Goal: Browse casually: Explore the website without a specific task or goal

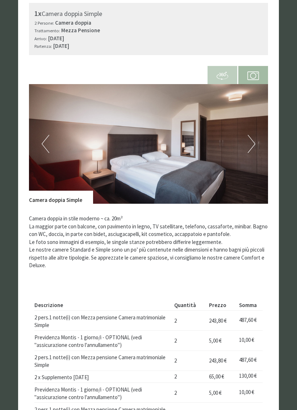
scroll to position [383, 0]
click at [253, 139] on button "Next" at bounding box center [252, 144] width 8 height 18
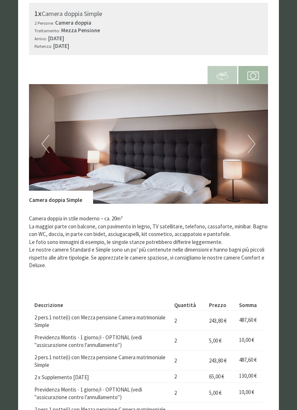
click at [254, 140] on button "Next" at bounding box center [252, 144] width 8 height 18
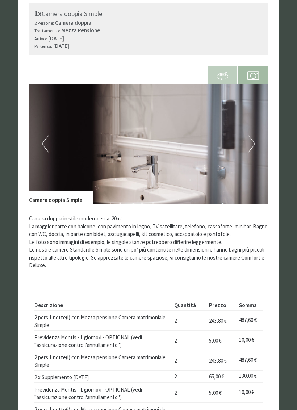
click at [259, 141] on img at bounding box center [148, 145] width 239 height 120
click at [258, 140] on img at bounding box center [148, 145] width 239 height 120
click at [252, 140] on button "Next" at bounding box center [252, 144] width 8 height 18
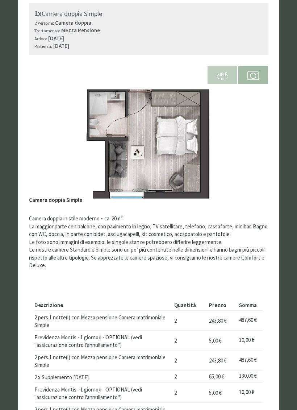
click at [254, 137] on button "Next" at bounding box center [252, 144] width 8 height 18
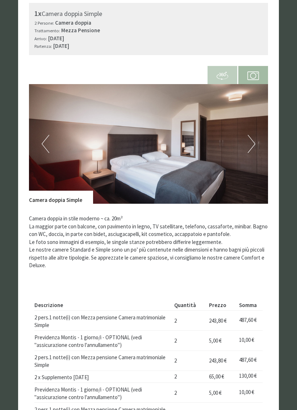
click at [256, 138] on img at bounding box center [148, 145] width 239 height 120
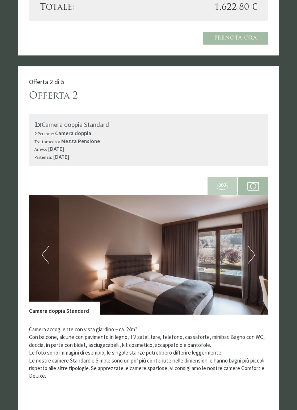
scroll to position [850, 0]
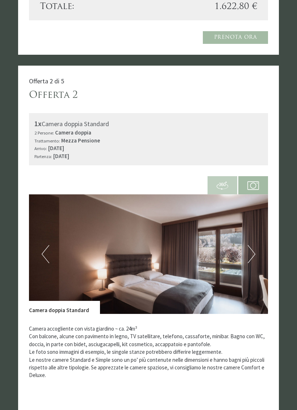
click at [255, 245] on button "Next" at bounding box center [252, 254] width 8 height 18
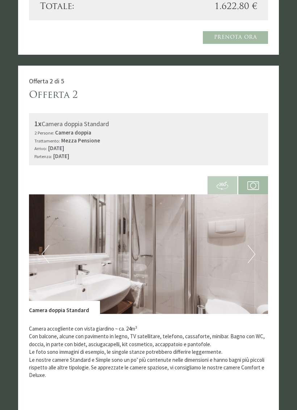
click at [256, 243] on img at bounding box center [148, 254] width 239 height 120
click at [258, 244] on img at bounding box center [148, 254] width 239 height 120
click at [250, 246] on button "Next" at bounding box center [252, 254] width 8 height 18
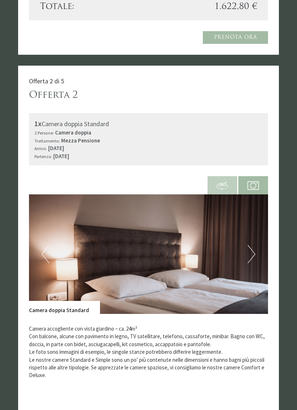
click at [253, 246] on button "Next" at bounding box center [252, 254] width 8 height 18
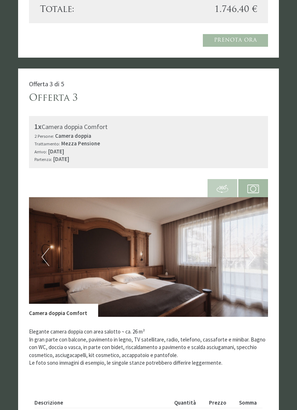
scroll to position [1423, 0]
click at [252, 248] on button "Next" at bounding box center [252, 257] width 8 height 18
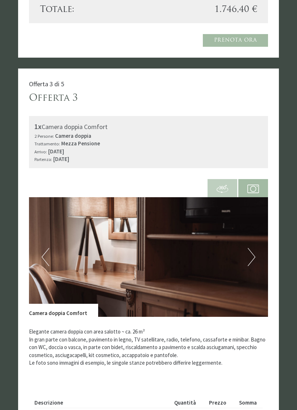
click at [254, 248] on button "Next" at bounding box center [252, 257] width 8 height 18
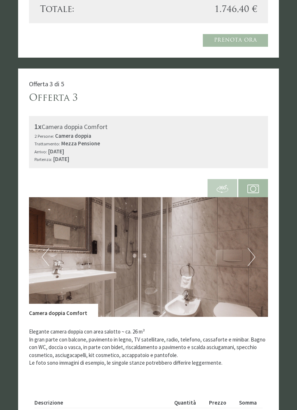
click at [252, 248] on button "Next" at bounding box center [252, 257] width 8 height 18
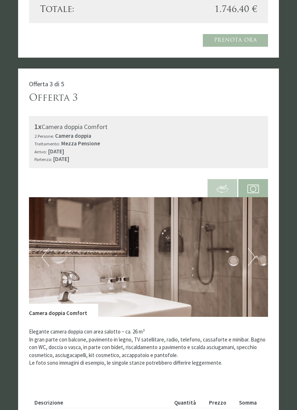
click at [254, 248] on button "Next" at bounding box center [252, 257] width 8 height 18
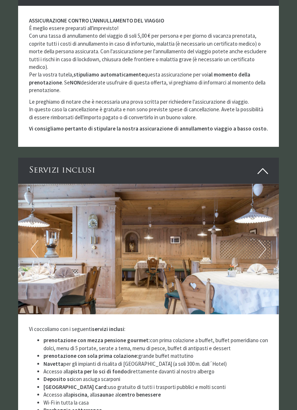
click at [260, 240] on button "Next" at bounding box center [263, 249] width 8 height 18
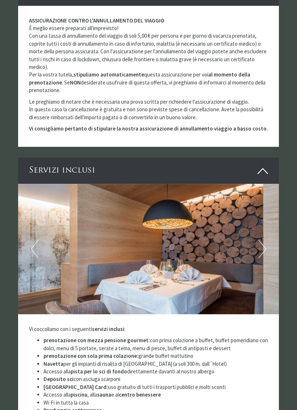
click at [262, 240] on button "Next" at bounding box center [263, 249] width 8 height 18
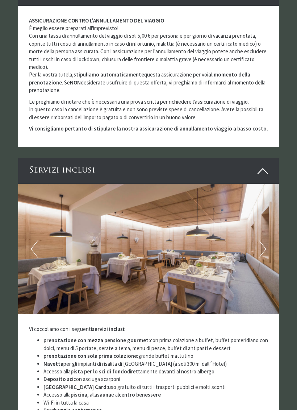
click at [263, 240] on button "Next" at bounding box center [263, 249] width 8 height 18
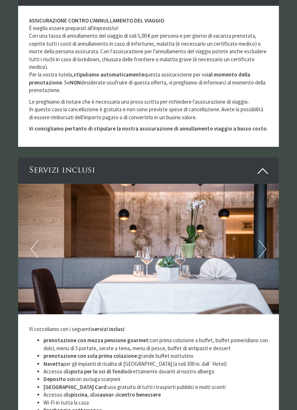
click at [263, 240] on button "Next" at bounding box center [263, 249] width 8 height 18
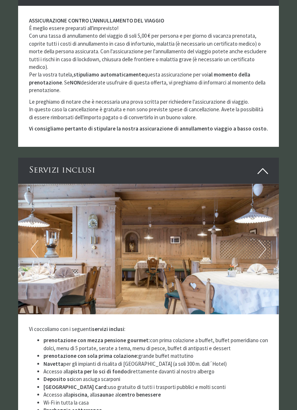
click at [265, 240] on button "Next" at bounding box center [263, 249] width 8 height 18
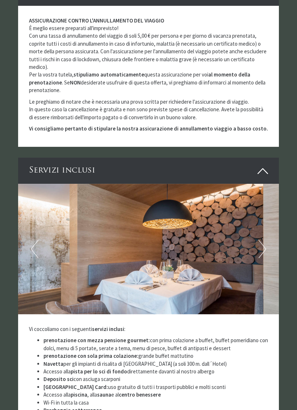
click at [266, 240] on button "Next" at bounding box center [263, 249] width 8 height 18
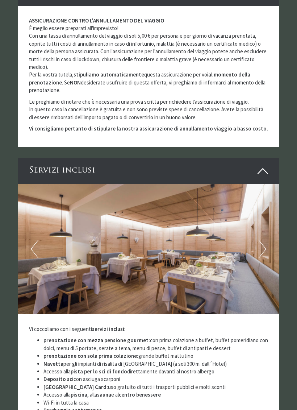
click at [264, 240] on button "Next" at bounding box center [263, 249] width 8 height 18
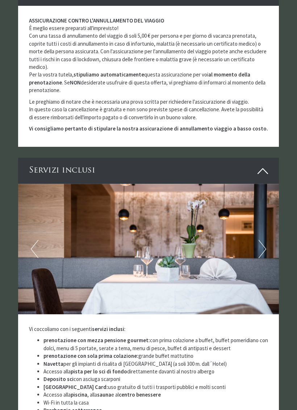
click at [265, 240] on button "Next" at bounding box center [263, 249] width 8 height 18
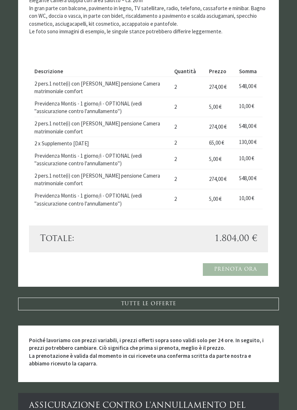
scroll to position [1723, 0]
